Goal: Navigation & Orientation: Find specific page/section

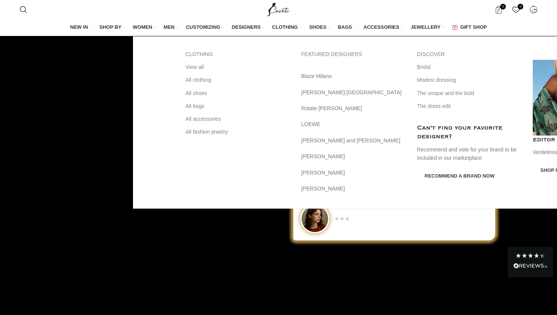
click at [142, 25] on span "WOMEN" at bounding box center [142, 27] width 19 height 7
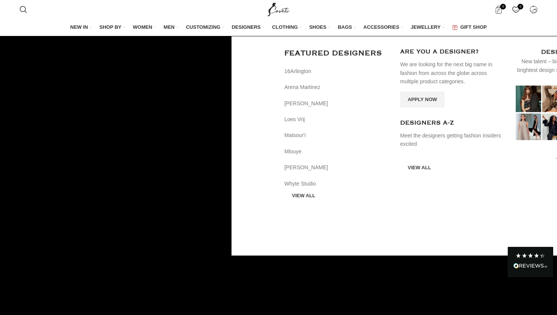
click at [248, 28] on span "DESIGNERS" at bounding box center [246, 27] width 29 height 7
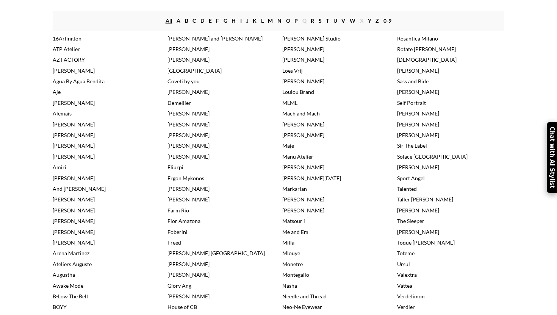
scroll to position [91, 0]
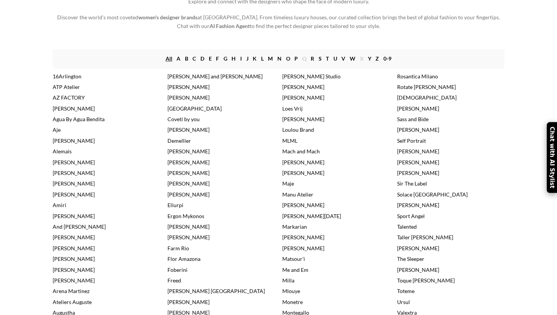
click at [63, 77] on link "16Arlington" at bounding box center [67, 76] width 29 height 6
click at [63, 80] on link "16Arlington" at bounding box center [67, 76] width 29 height 6
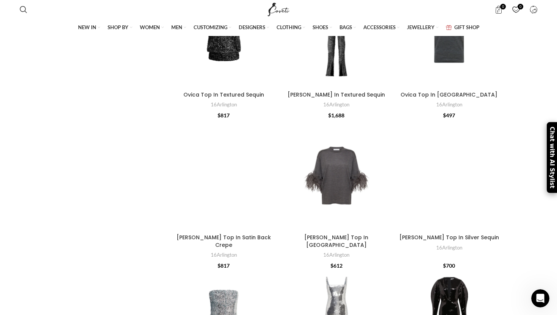
scroll to position [987, 0]
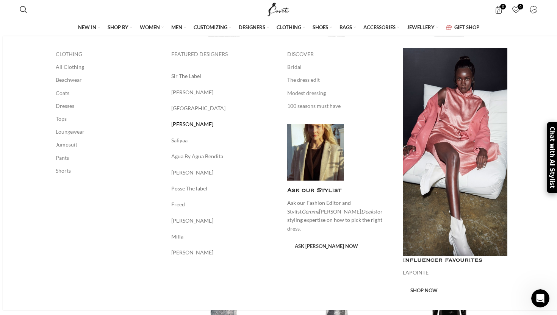
click at [223, 123] on link "[PERSON_NAME]" at bounding box center [223, 124] width 105 height 8
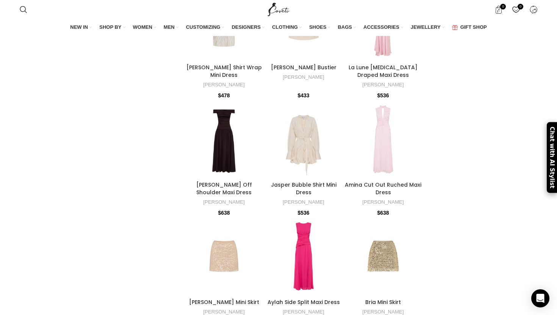
scroll to position [973, 0]
